Goal: Task Accomplishment & Management: Use online tool/utility

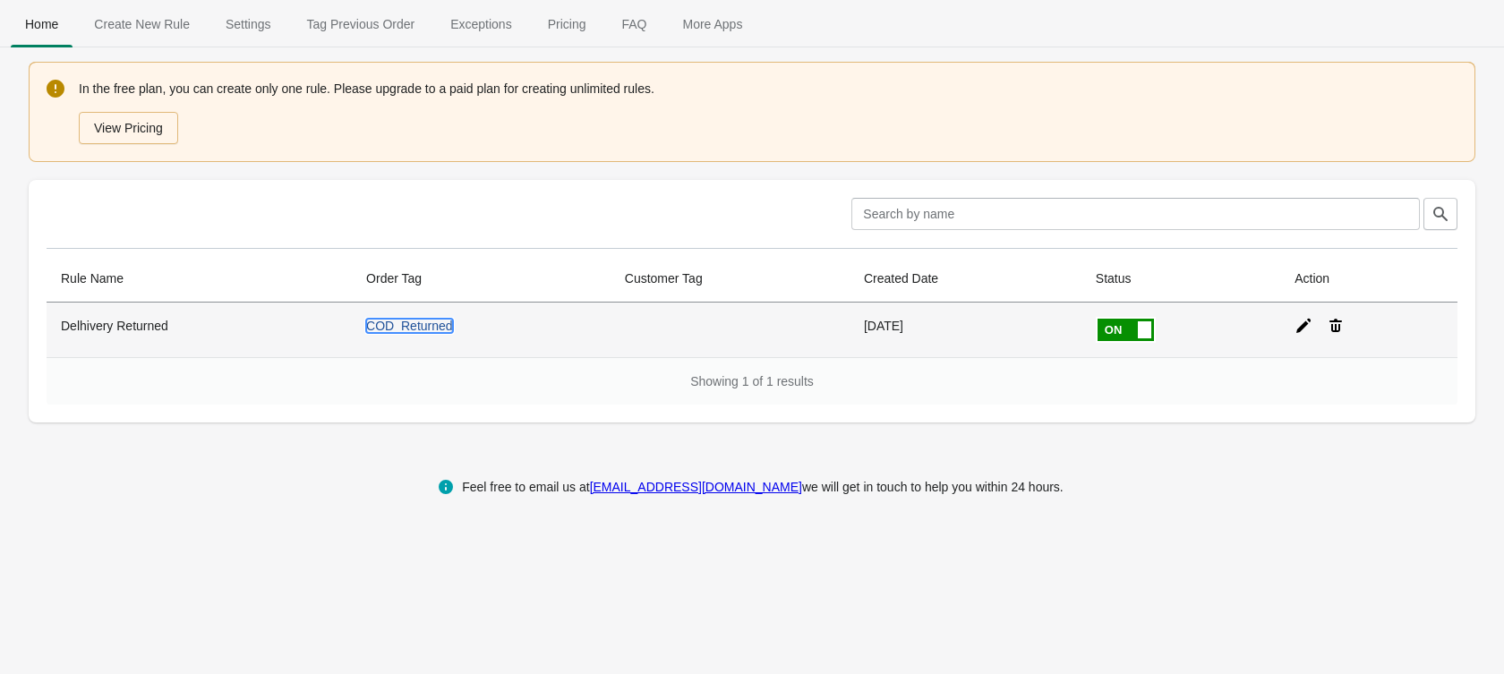
click at [432, 327] on link "COD_Returned" at bounding box center [409, 326] width 87 height 14
click at [1306, 328] on icon at bounding box center [1304, 326] width 14 height 14
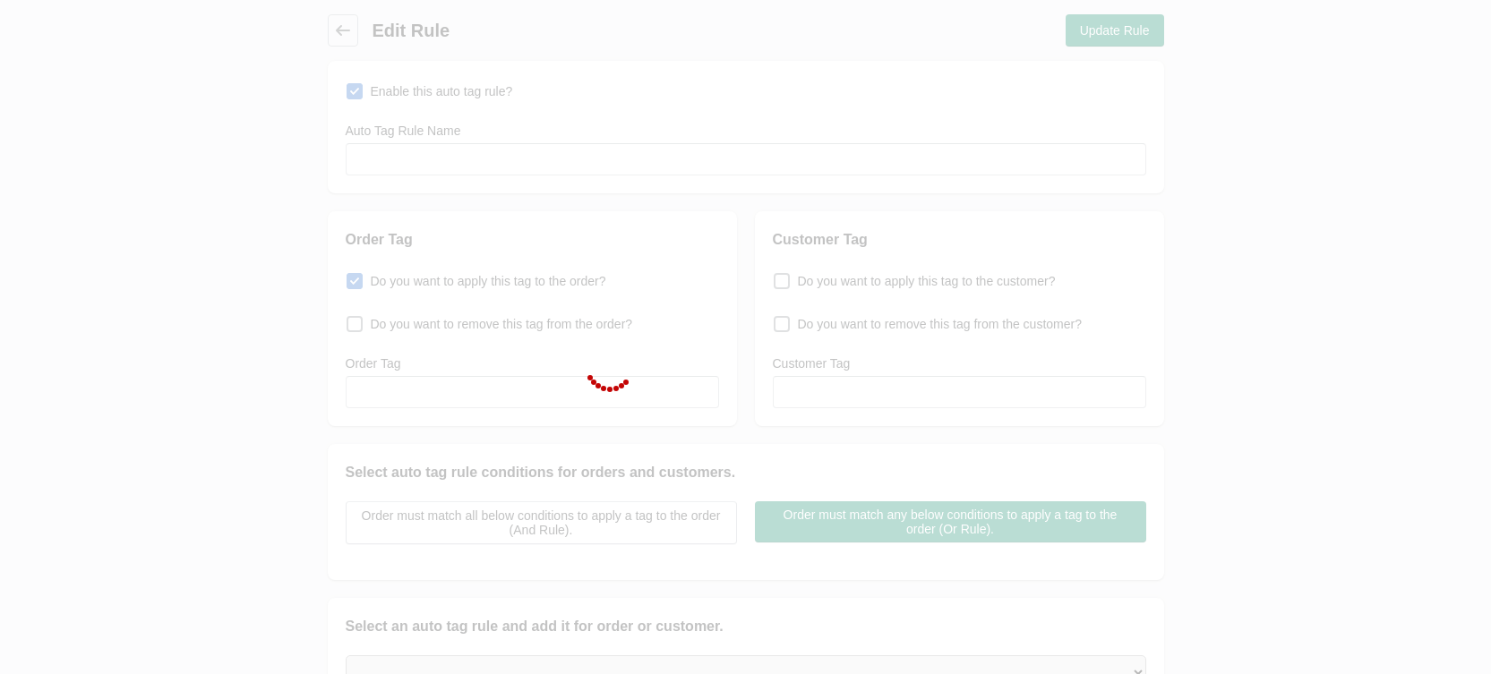
type input "Delhivery Returned"
checkbox input "true"
type input "COD_Returned"
select select "5"
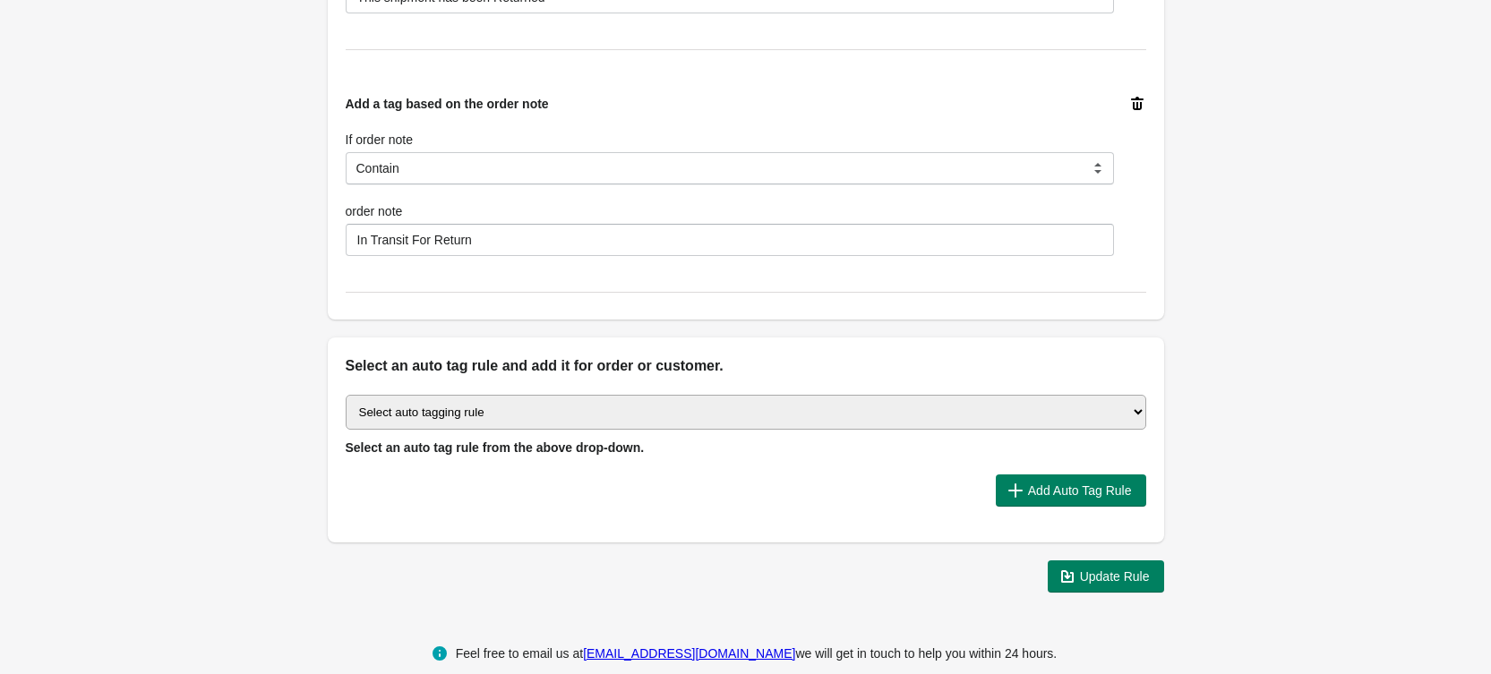
scroll to position [834, 0]
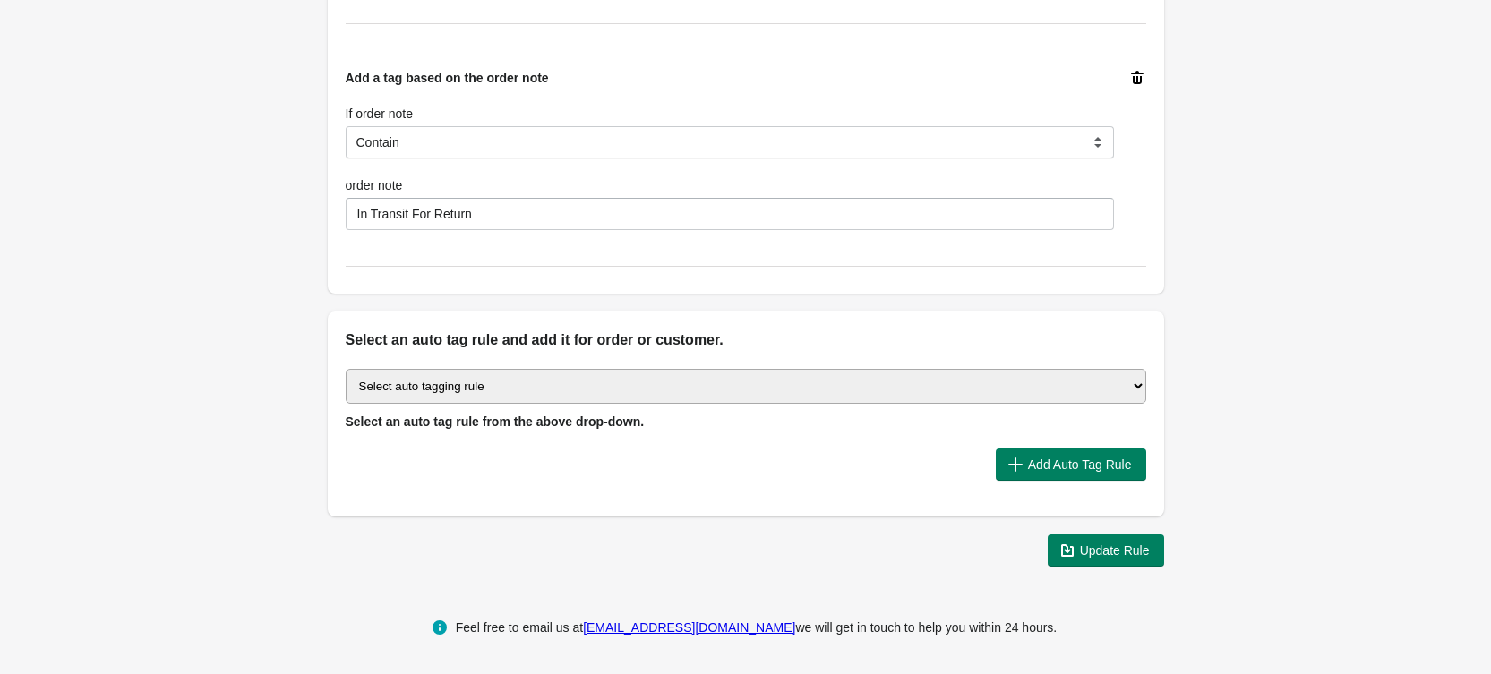
click at [491, 384] on select "Select auto tagging rule Tag by order amount Tag based on the order count (Volu…" at bounding box center [746, 386] width 800 height 35
click at [537, 383] on select "Select auto tagging rule Tag by order amount Tag based on the order count (Volu…" at bounding box center [746, 386] width 800 height 35
select select "48"
click at [346, 369] on select "Select auto tagging rule Tag by order amount Tag based on the order count (Volu…" at bounding box center [746, 386] width 800 height 35
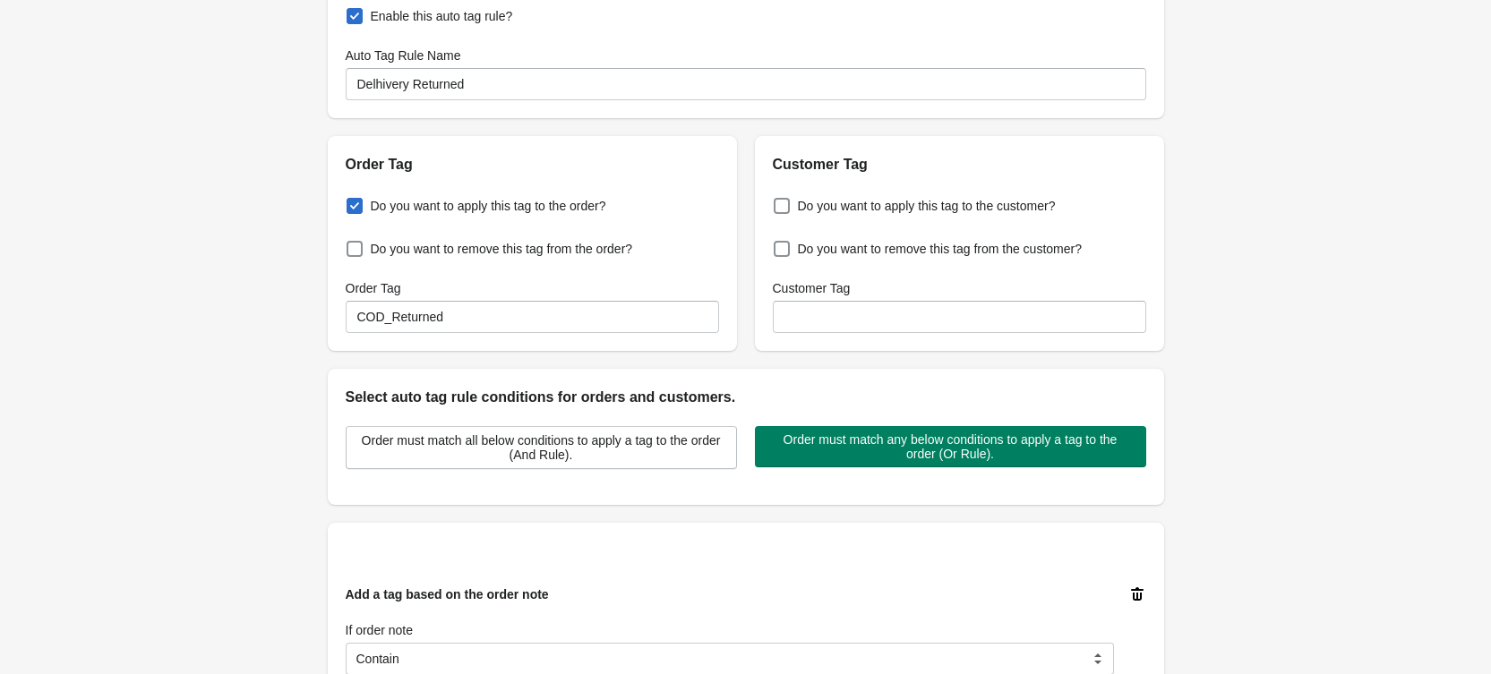
scroll to position [0, 0]
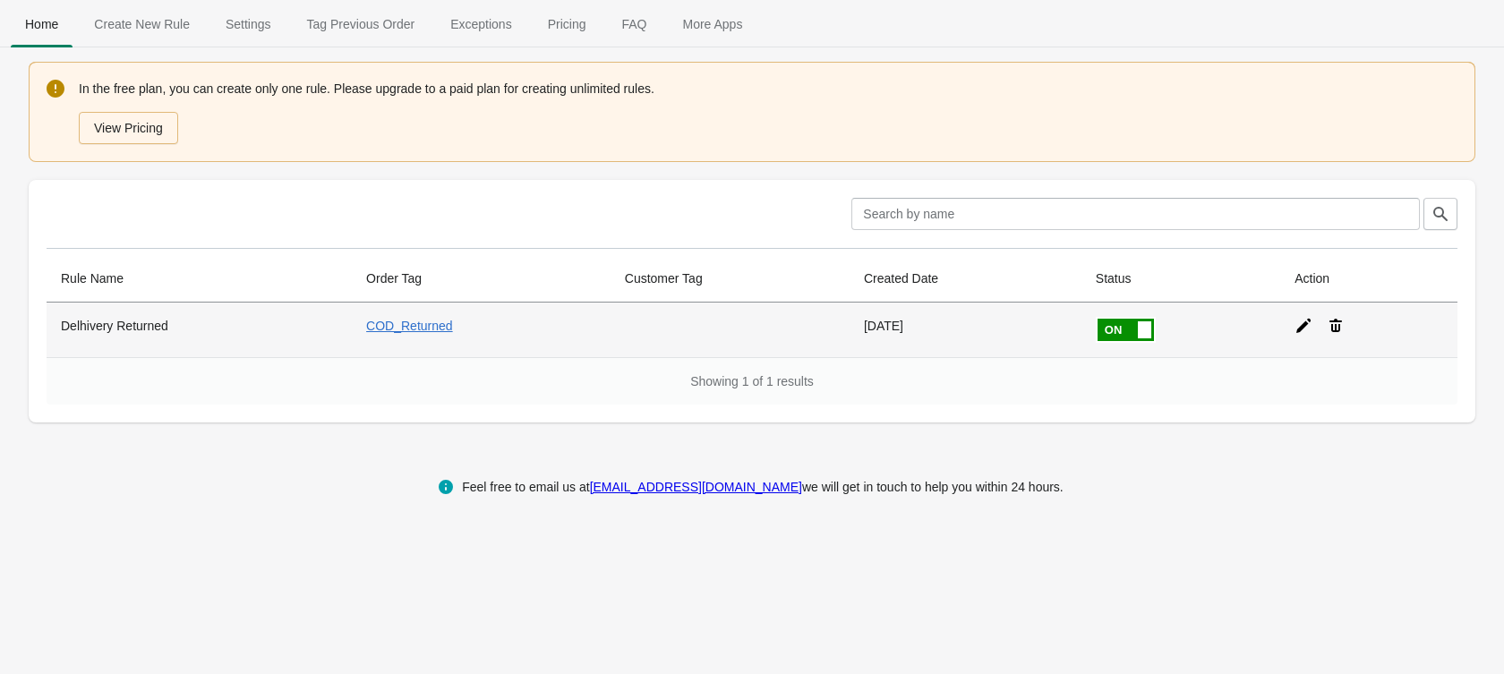
click at [1125, 319] on span at bounding box center [1154, 319] width 113 height 0
click at [0, 0] on input "checkbox" at bounding box center [0, 0] width 0 height 0
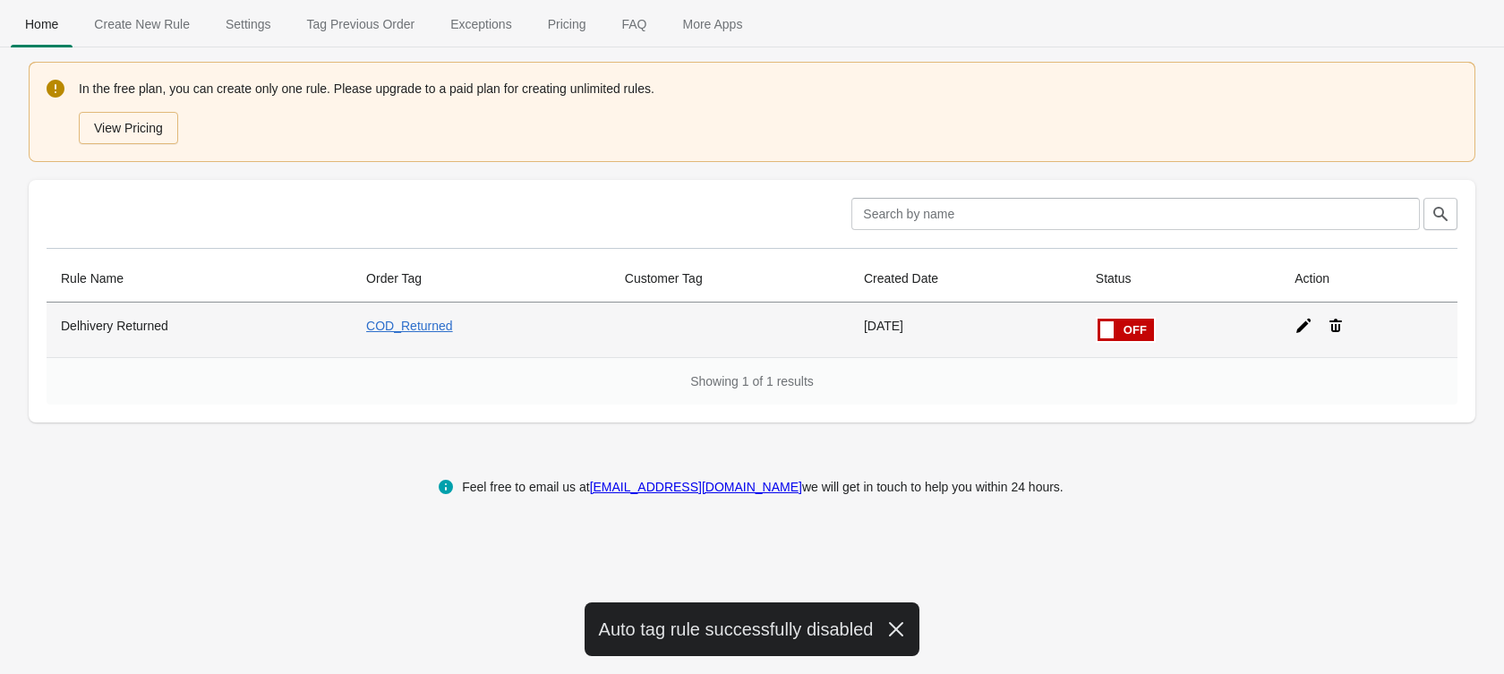
click at [1337, 326] on icon at bounding box center [1336, 326] width 18 height 18
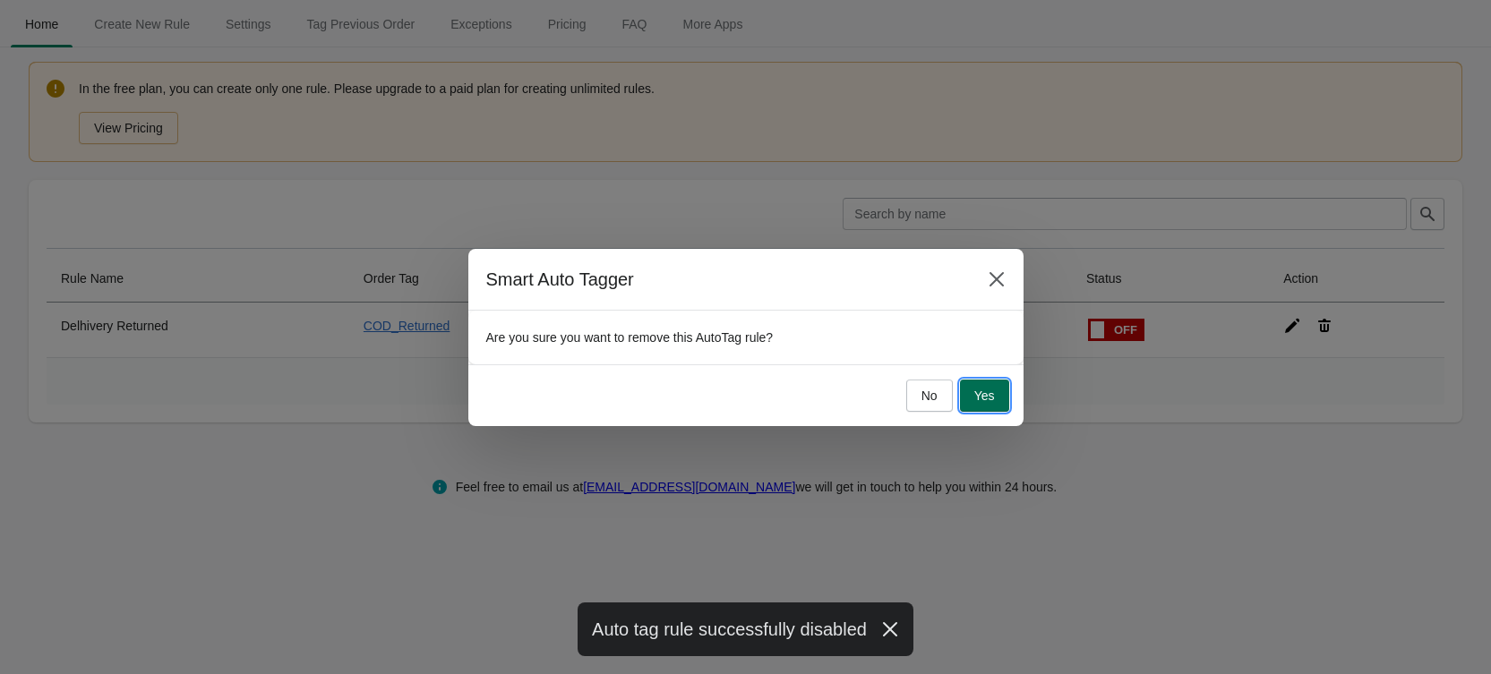
click at [999, 405] on button "Yes" at bounding box center [984, 396] width 49 height 32
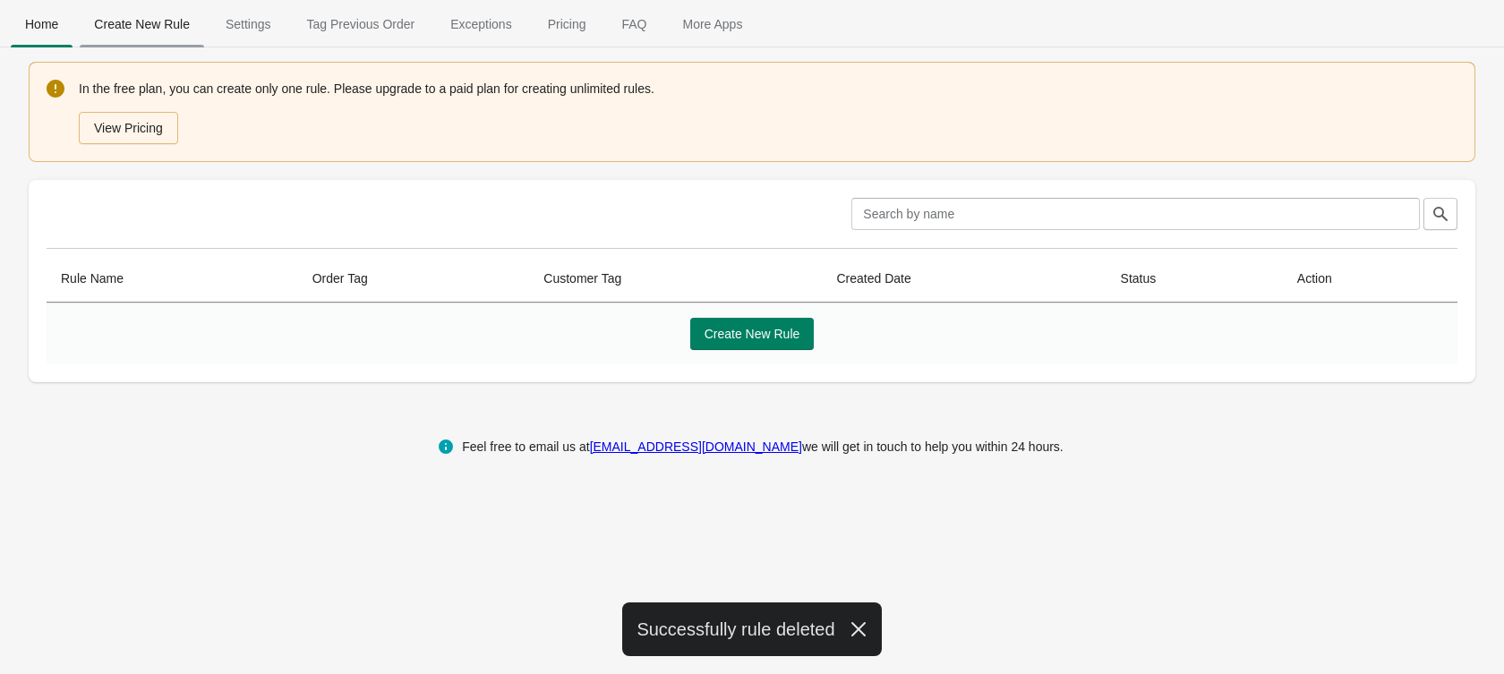
click at [139, 39] on span "Create New Rule" at bounding box center [142, 24] width 124 height 32
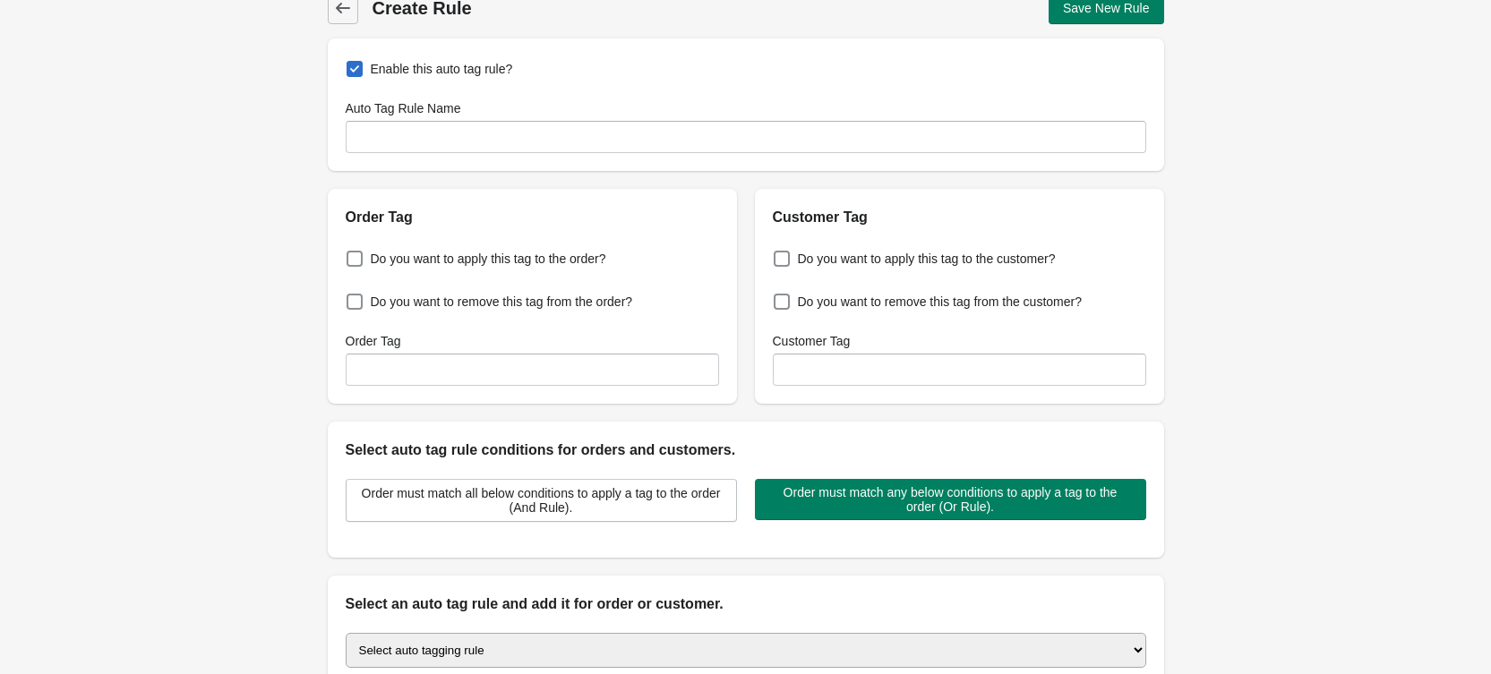
scroll to position [46, 0]
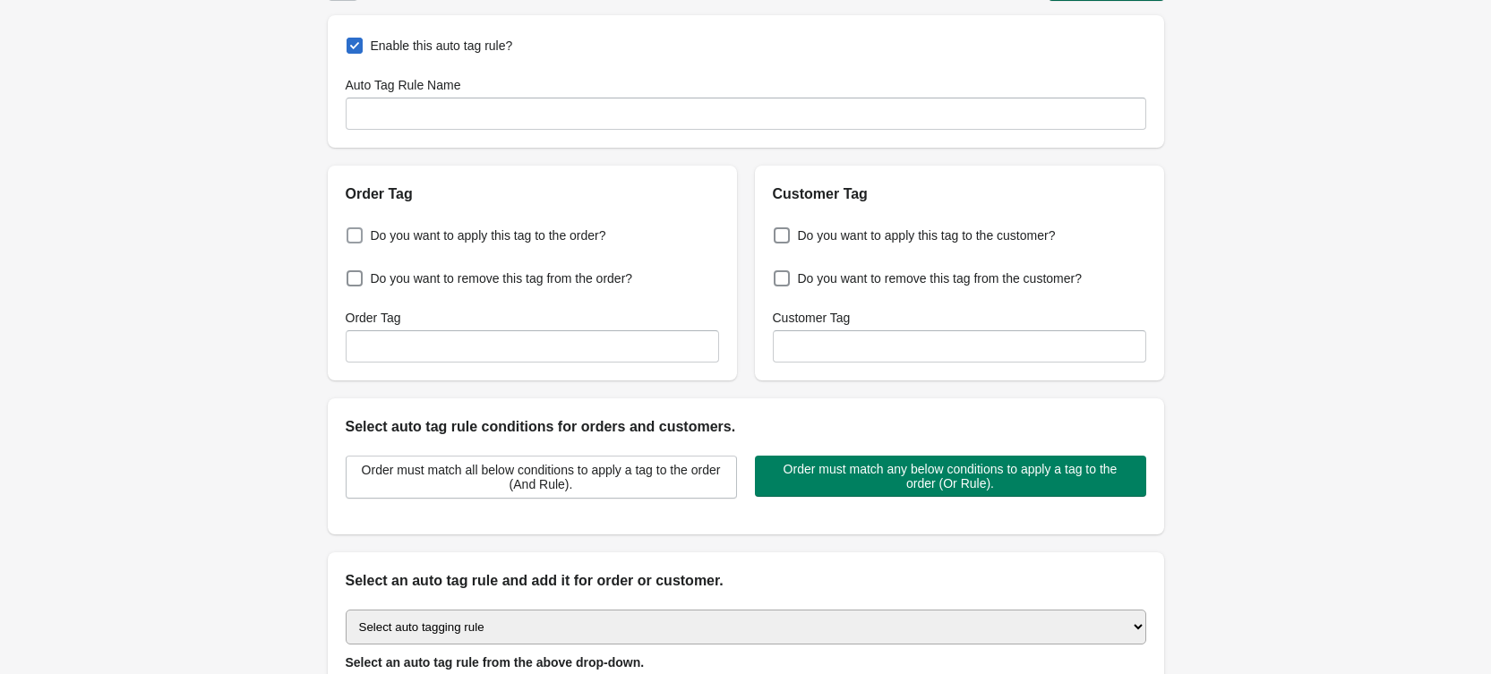
click at [442, 235] on span "Do you want to apply this tag to the order?" at bounding box center [488, 236] width 235 height 18
click at [351, 231] on input "Do you want to apply this tag to the order?" at bounding box center [350, 230] width 1 height 1
click at [442, 235] on span "Do you want to apply this tag to the order?" at bounding box center [488, 236] width 235 height 18
click at [351, 231] on input "Do you want to apply this tag to the order?" at bounding box center [350, 230] width 1 height 1
checkbox input "false"
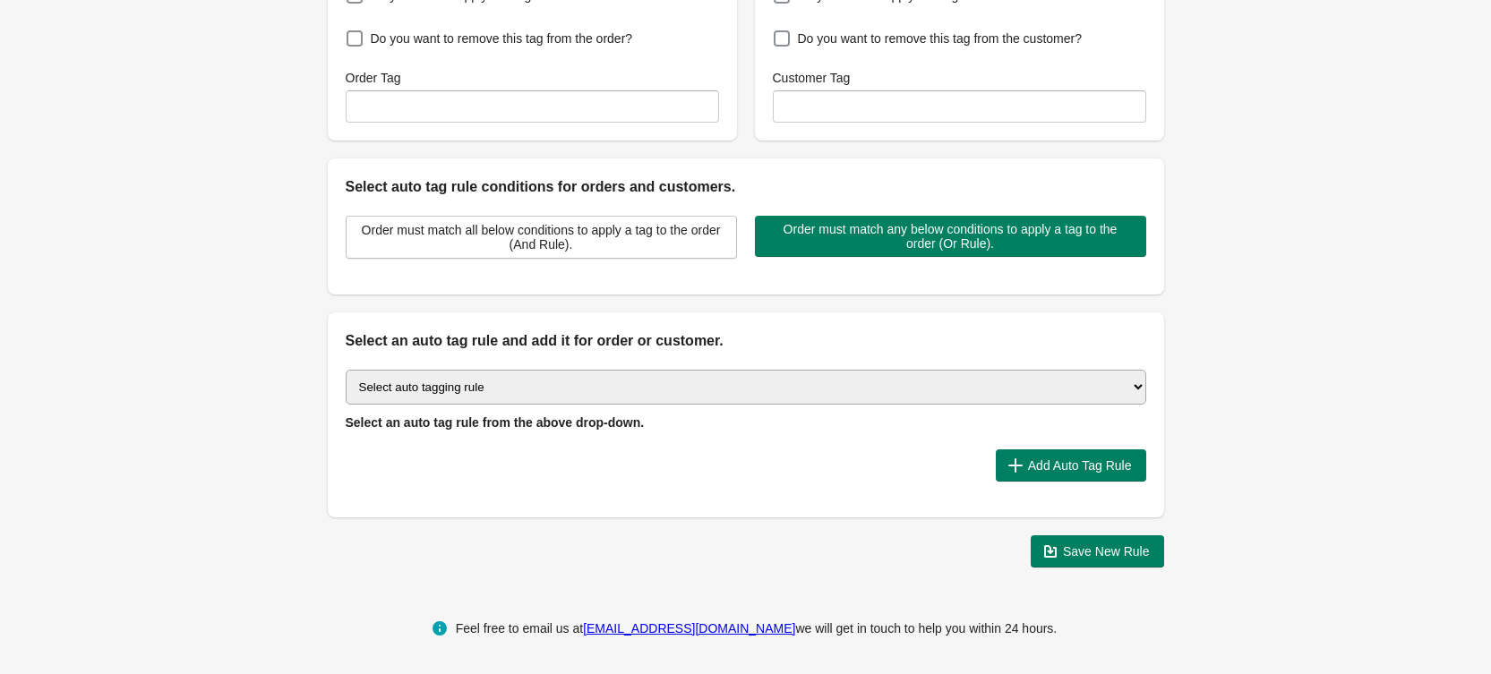
scroll to position [287, 0]
click at [488, 390] on select "Select auto tagging rule Tag by order amount Tag based on the order count (Volu…" at bounding box center [746, 386] width 800 height 35
select select "3"
click at [346, 369] on select "Select auto tagging rule Tag by order amount Tag based on the order count (Volu…" at bounding box center [746, 386] width 800 height 35
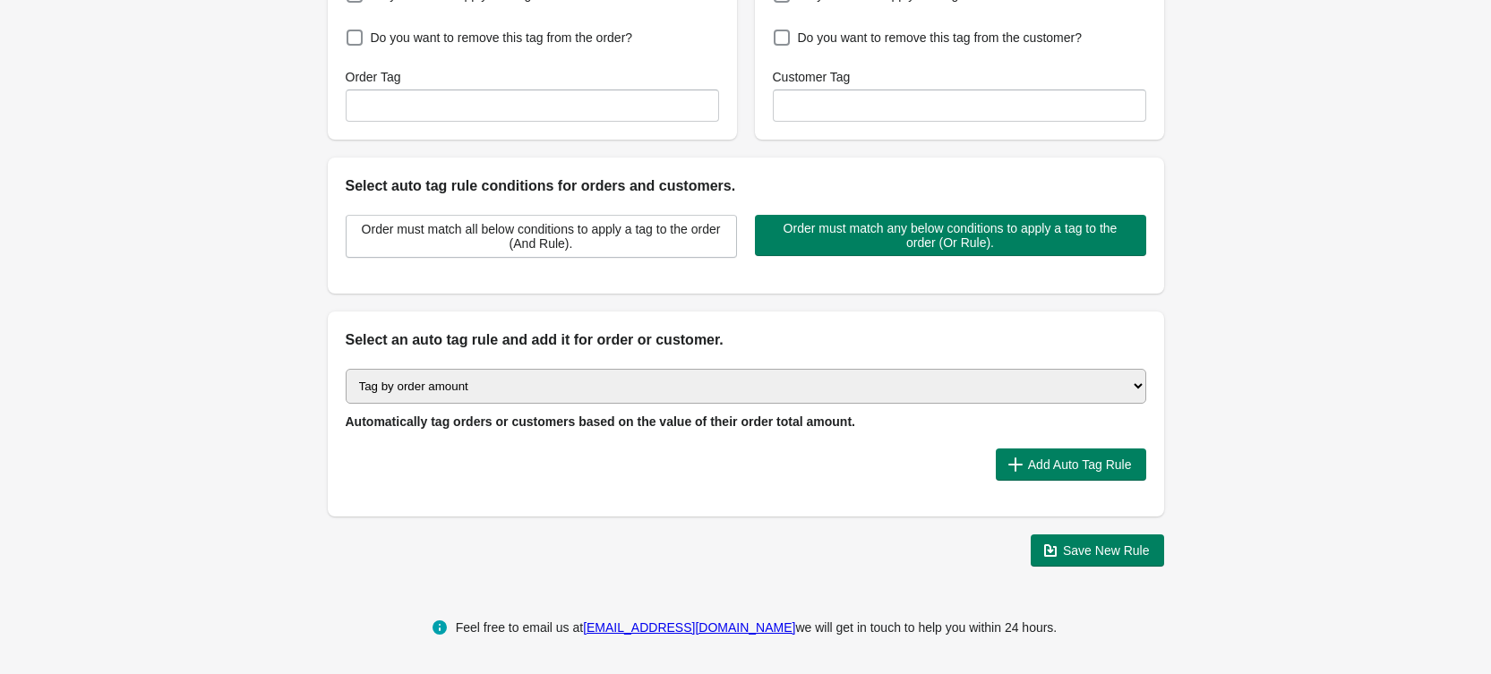
click at [313, 427] on div "Back Create Rule Save New Rule Enable this auto tag rule? Auto Tag Rule Name Or…" at bounding box center [746, 147] width 894 height 868
click at [1058, 481] on div "Select auto tagging rule Tag by order amount Tag based on the order count (Volu…" at bounding box center [746, 434] width 836 height 166
click at [1055, 468] on span "Add Auto Tag Rule" at bounding box center [1080, 465] width 104 height 14
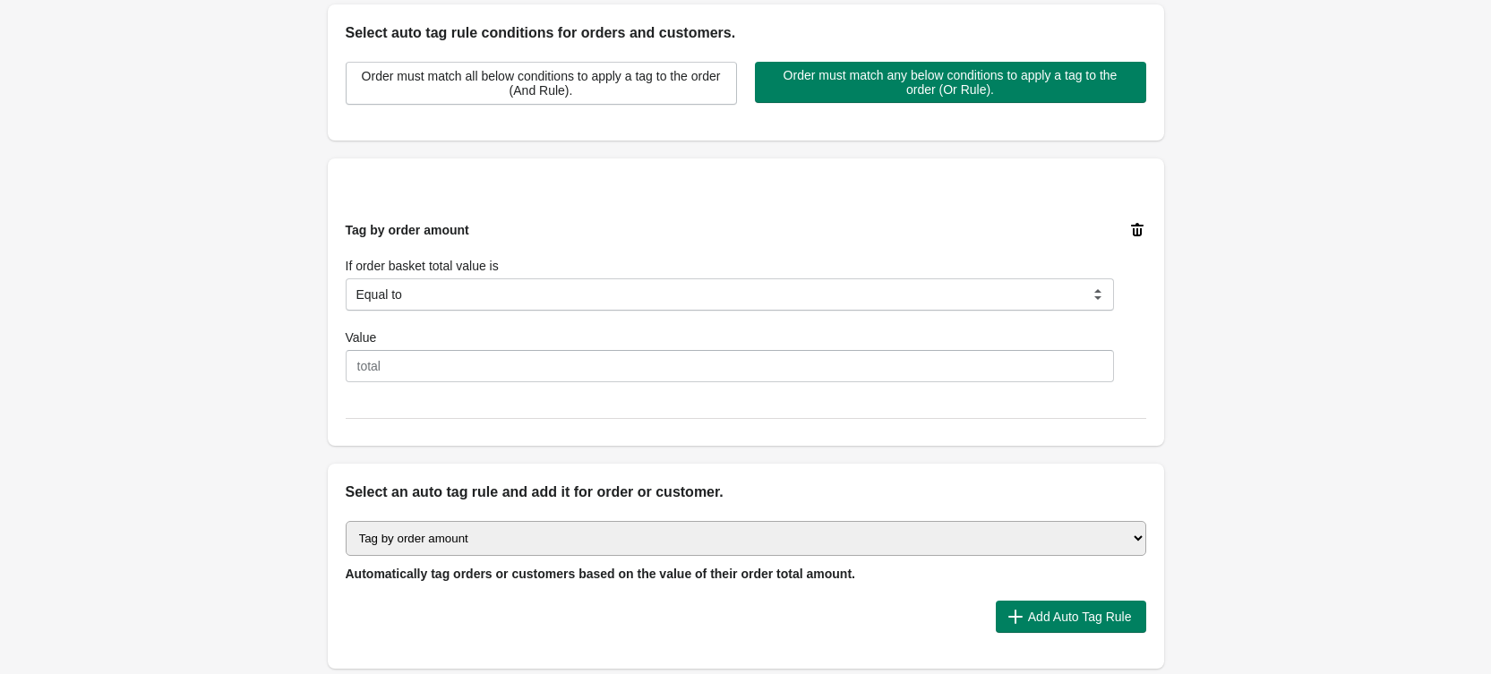
scroll to position [592, 0]
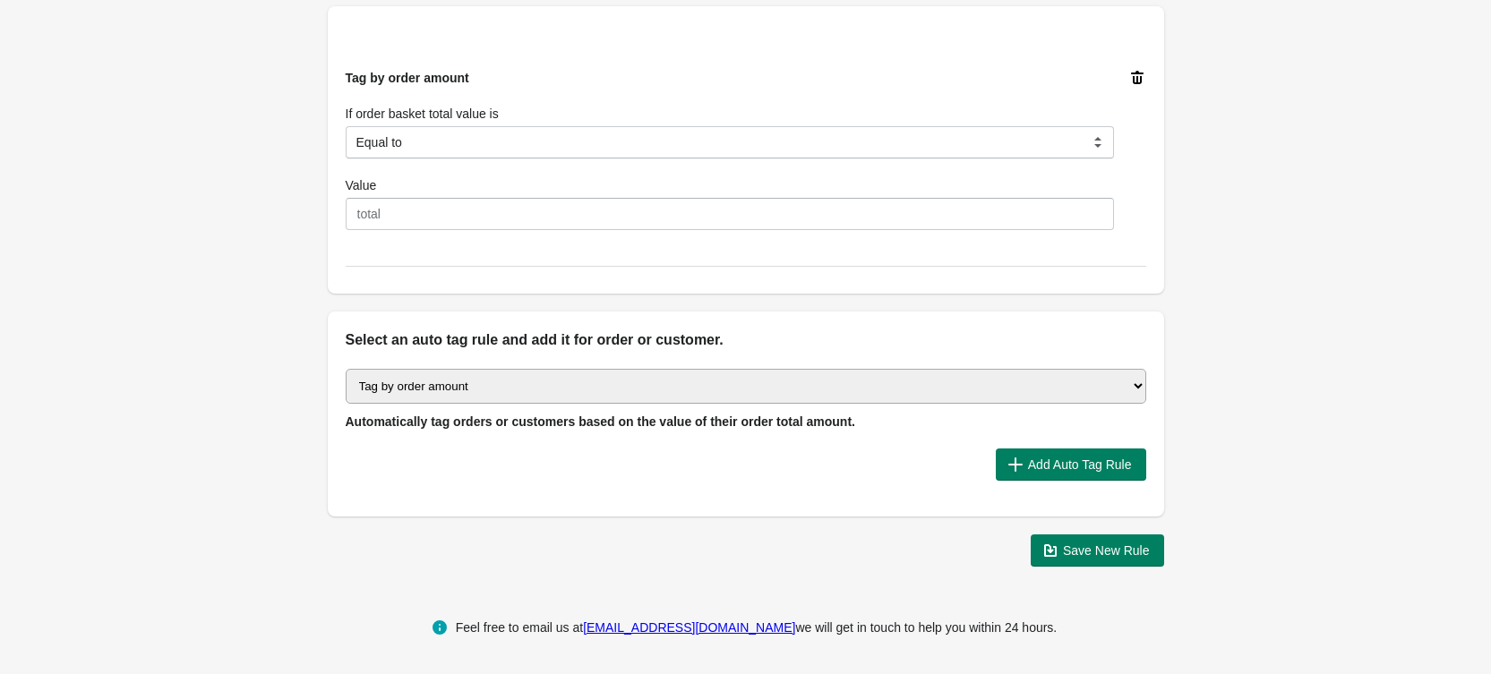
click at [1142, 80] on icon at bounding box center [1137, 78] width 18 height 18
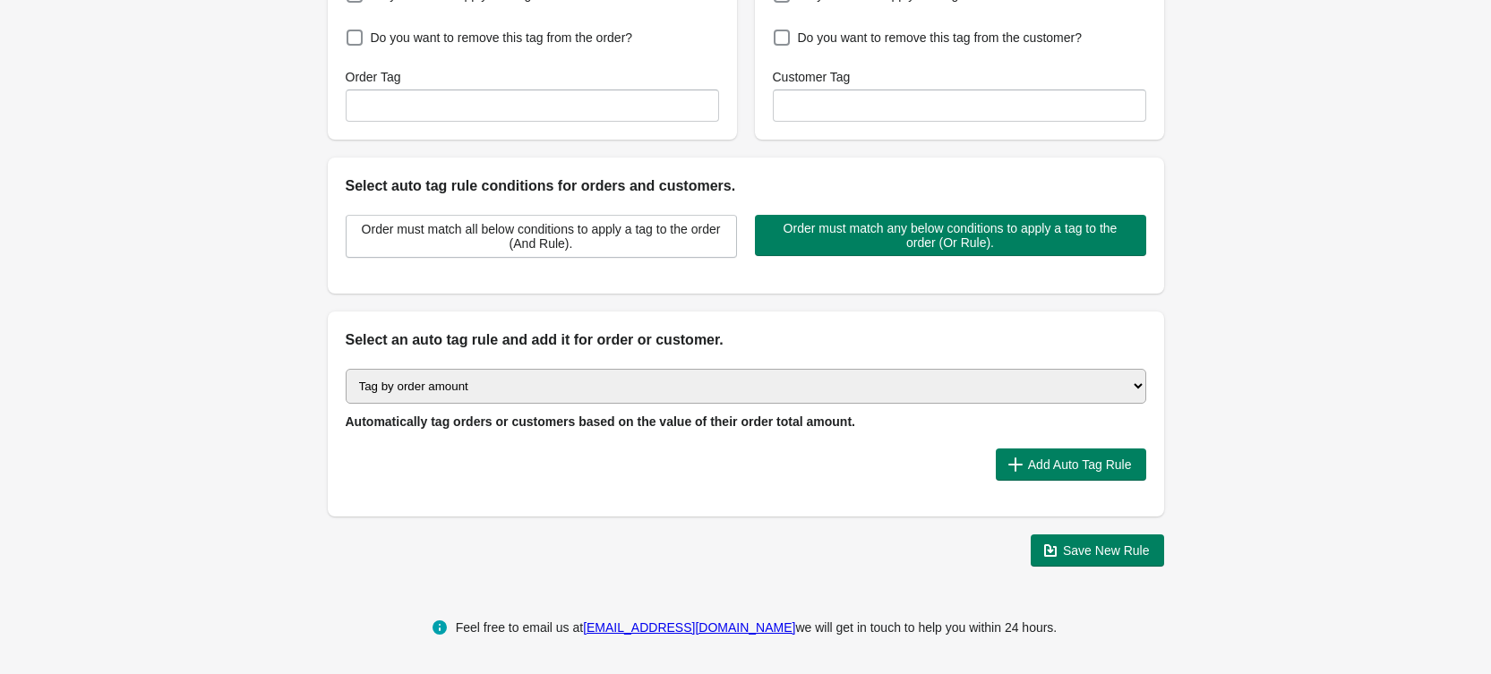
click at [726, 390] on select "Select auto tagging rule Tag by order amount Tag based on the order count (Volu…" at bounding box center [746, 386] width 800 height 35
